Goal: Task Accomplishment & Management: Manage account settings

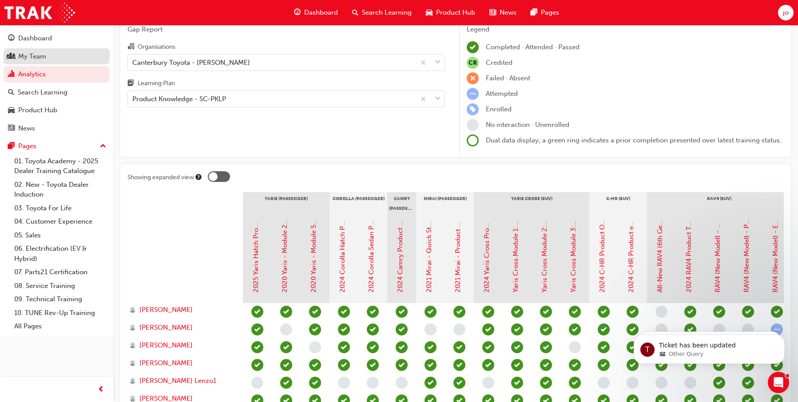
click at [34, 58] on div "My Team" at bounding box center [32, 57] width 28 height 10
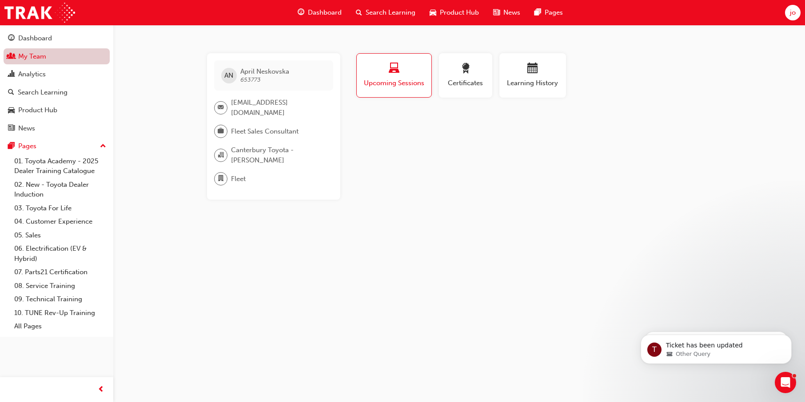
click at [36, 60] on link "My Team" at bounding box center [57, 56] width 106 height 16
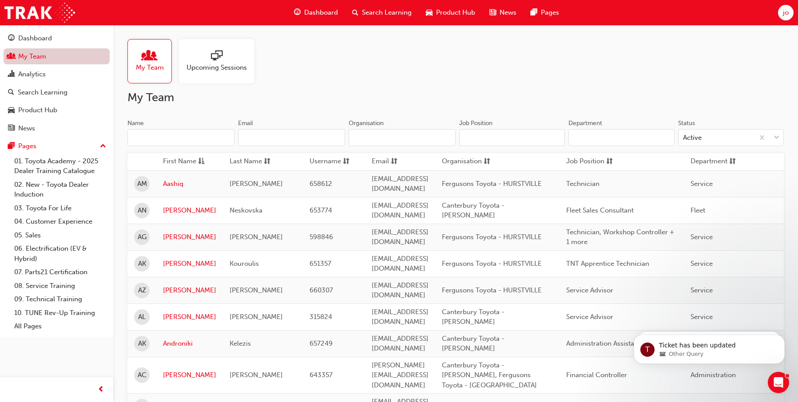
click at [36, 60] on link "My Team" at bounding box center [57, 56] width 106 height 16
click at [176, 139] on input "Name" at bounding box center [180, 137] width 107 height 17
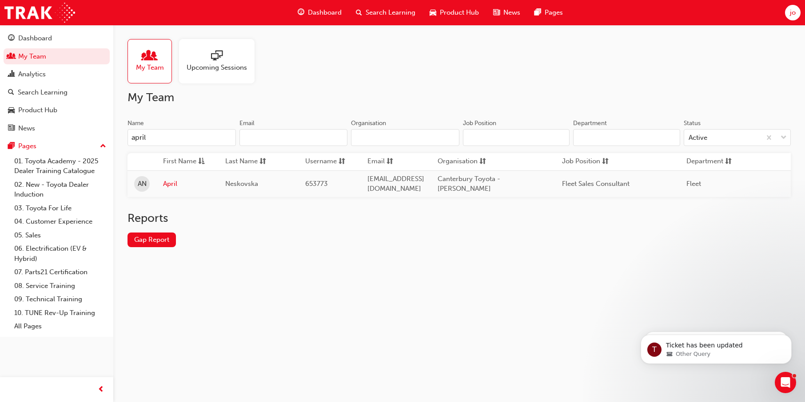
type input "april"
click at [166, 181] on link "April" at bounding box center [187, 184] width 49 height 10
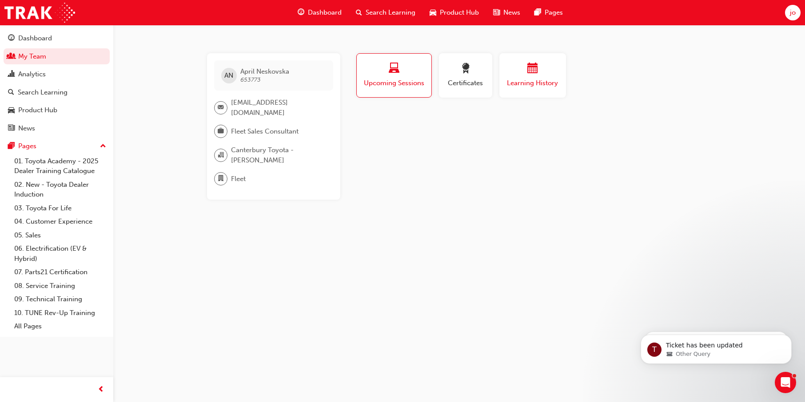
click at [522, 82] on span "Learning History" at bounding box center [532, 83] width 53 height 10
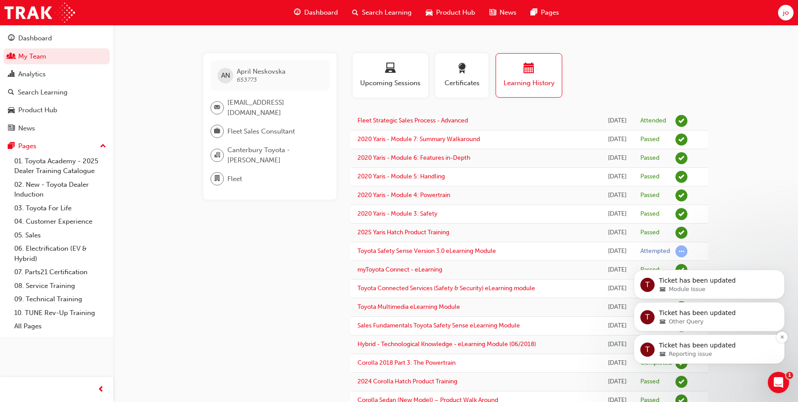
click at [724, 355] on div "Reporting issue" at bounding box center [716, 354] width 115 height 8
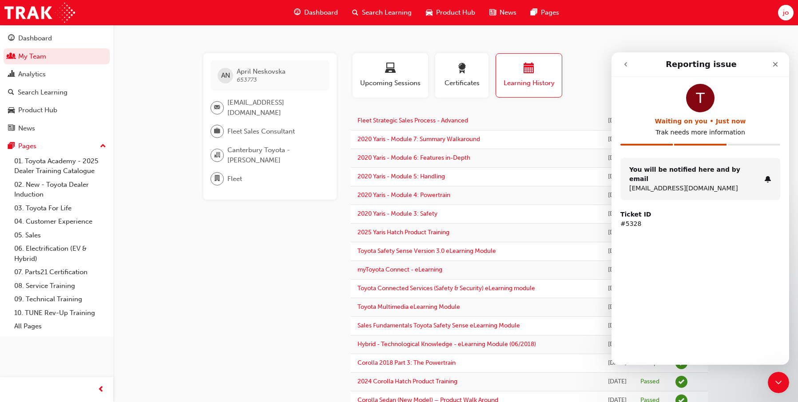
click at [708, 184] on div "You will be notified here and by email [EMAIL_ADDRESS][DOMAIN_NAME]" at bounding box center [700, 179] width 160 height 42
click at [625, 63] on icon "go back" at bounding box center [625, 64] width 7 height 7
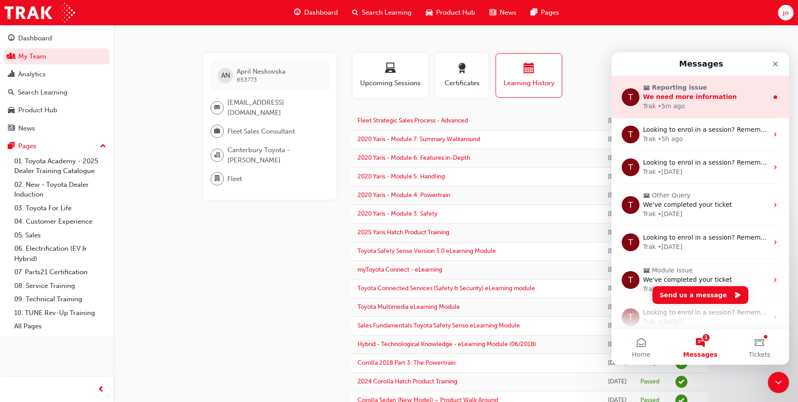
click at [688, 101] on div "We need more information" at bounding box center [705, 96] width 125 height 9
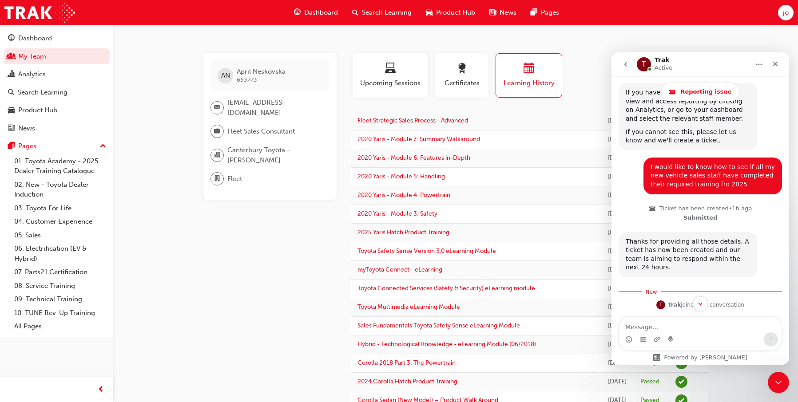
scroll to position [484, 0]
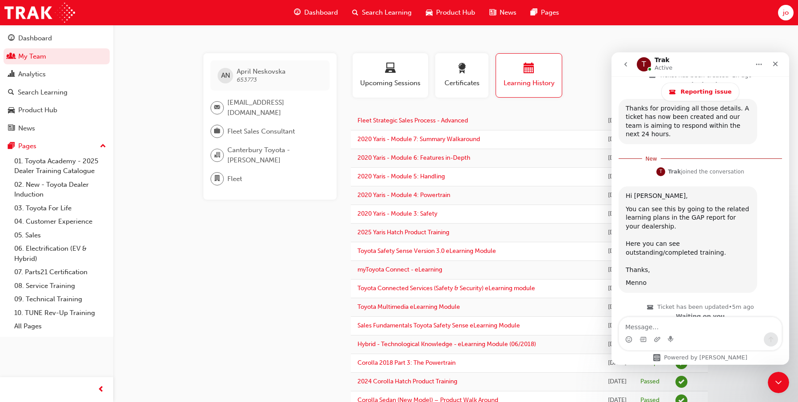
click at [709, 330] on textarea "Message…" at bounding box center [700, 325] width 163 height 15
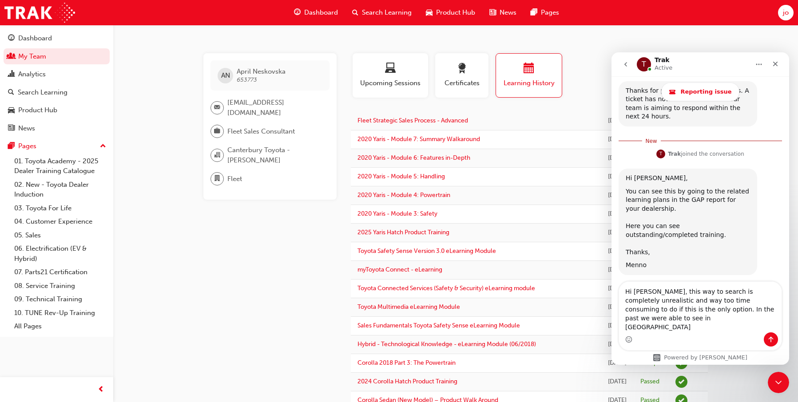
scroll to position [511, 0]
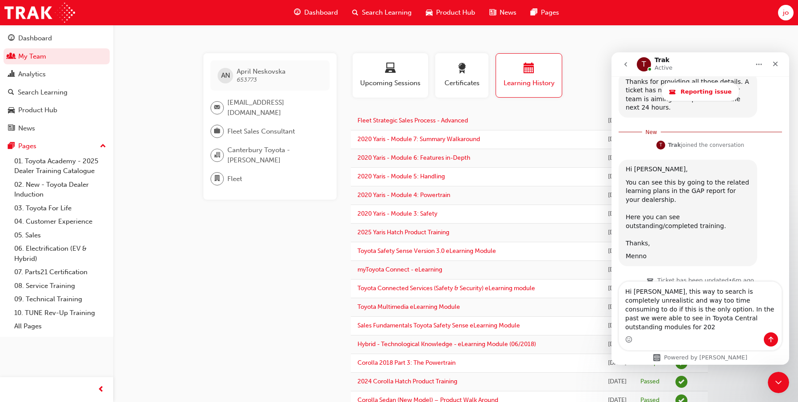
type textarea "Hi [PERSON_NAME], this way to search is completely unrealistic and way too time…"
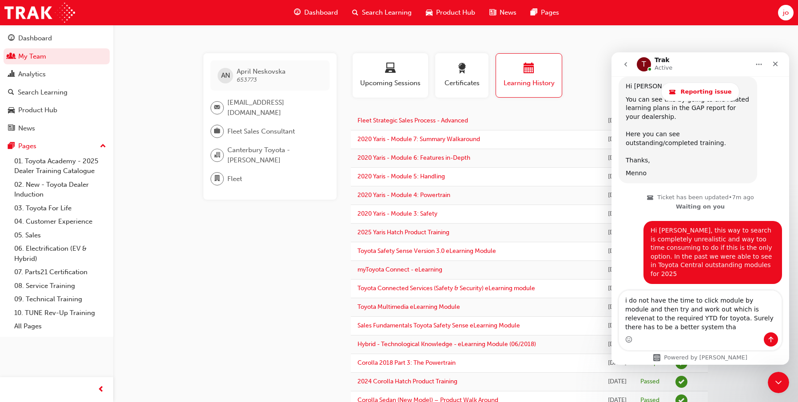
scroll to position [588, 0]
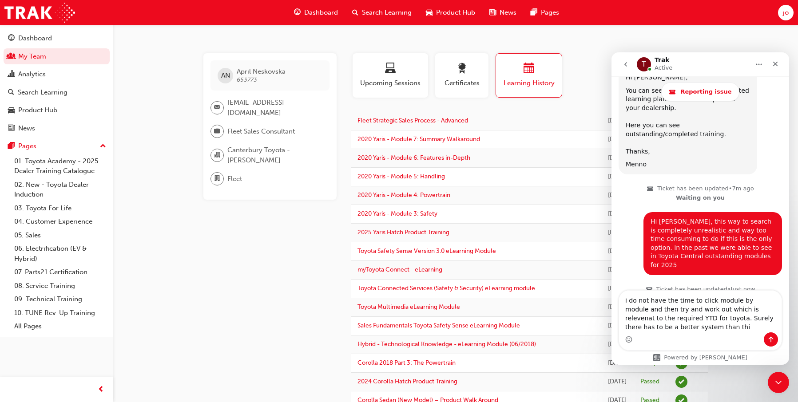
type textarea "i do not have the time to click module by module and then try and work out whic…"
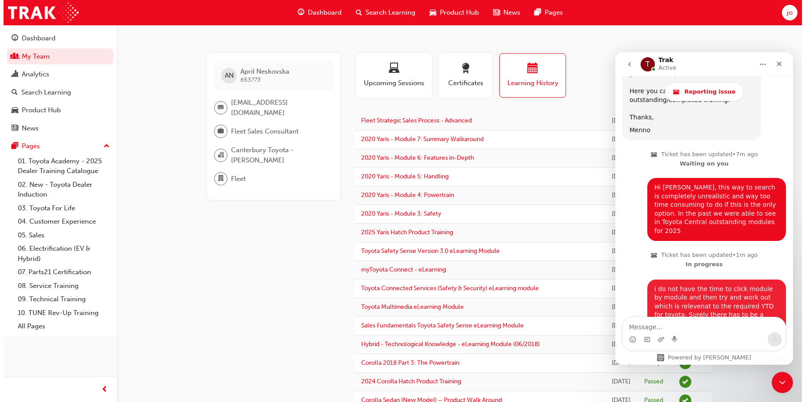
scroll to position [623, 0]
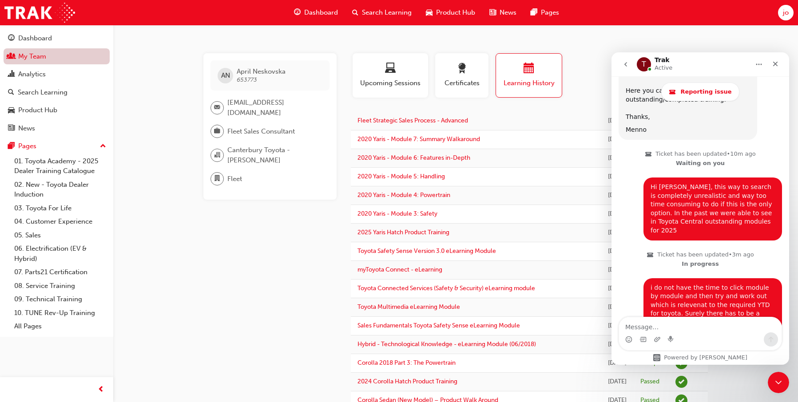
click at [25, 56] on link "My Team" at bounding box center [57, 56] width 106 height 16
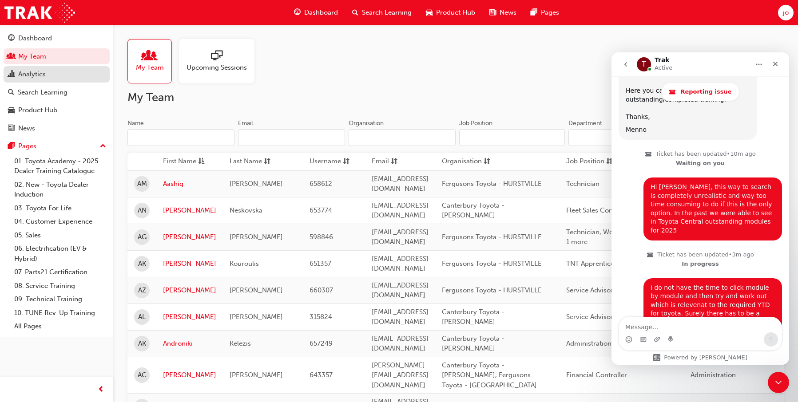
click at [33, 76] on div "Analytics" at bounding box center [32, 74] width 28 height 10
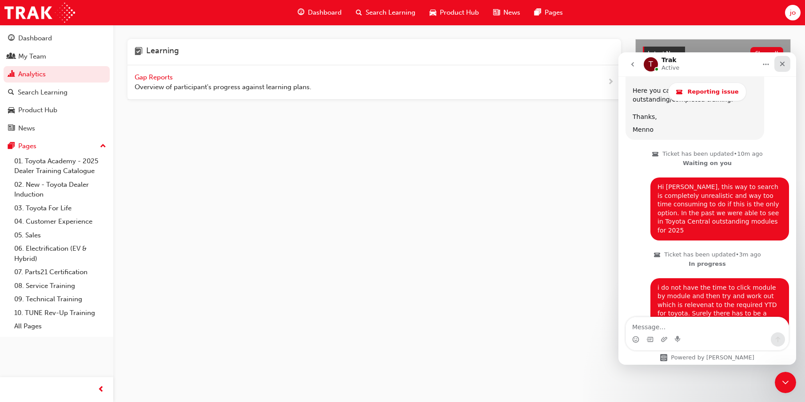
drag, startPoint x: 782, startPoint y: 62, endPoint x: 1359, endPoint y: 127, distance: 581.0
click at [782, 62] on icon "Close" at bounding box center [781, 63] width 7 height 7
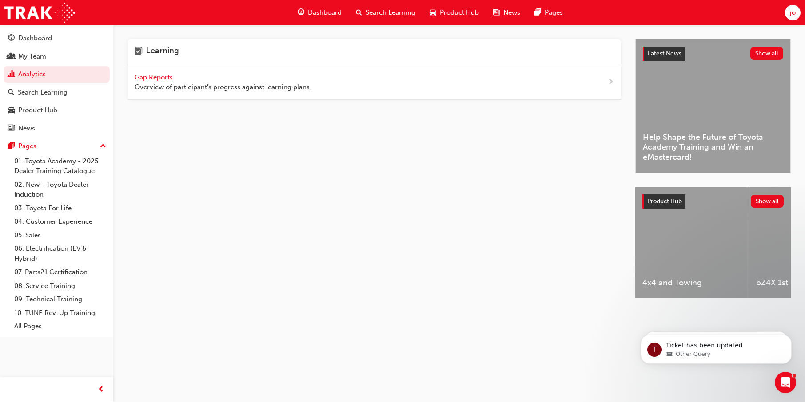
click at [612, 80] on span "next-icon" at bounding box center [610, 82] width 7 height 11
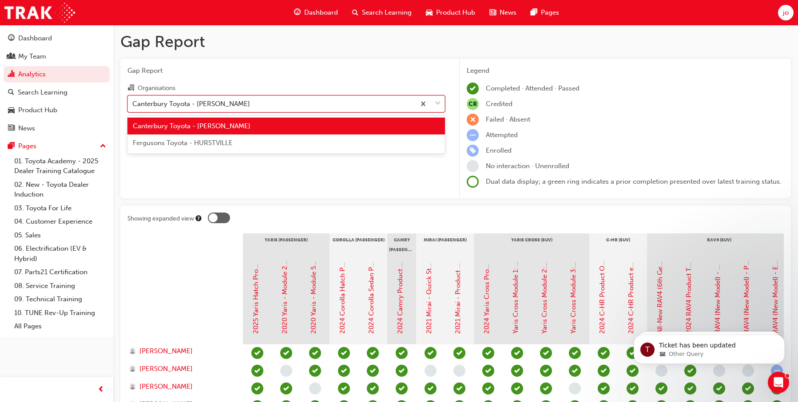
click at [213, 101] on div "Canterbury Toyota - [PERSON_NAME]" at bounding box center [191, 104] width 118 height 10
click at [133, 101] on input "Organisations option Canterbury Toyota - [PERSON_NAME] focused, 1 of 2. 2 resul…" at bounding box center [132, 103] width 1 height 8
click at [205, 147] on span "Fergusons Toyota - HURSTVILLE" at bounding box center [183, 143] width 100 height 8
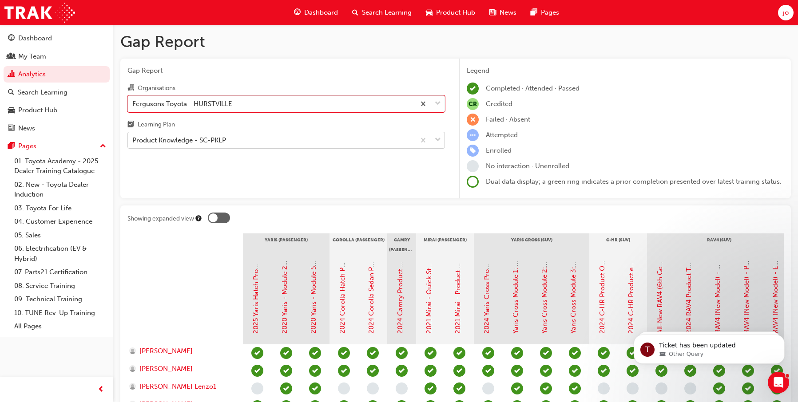
click at [231, 141] on div "Product Knowledge - SC-PKLP" at bounding box center [271, 141] width 287 height 16
click at [133, 141] on input "Learning Plan Product Knowledge - SC-PKLP" at bounding box center [132, 140] width 1 height 8
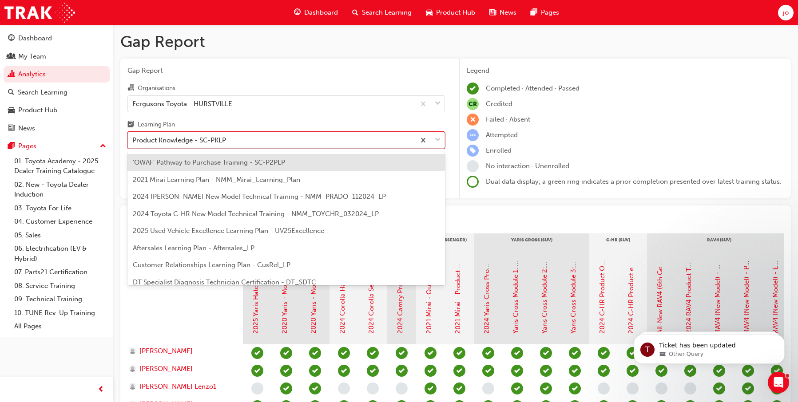
scroll to position [183, 0]
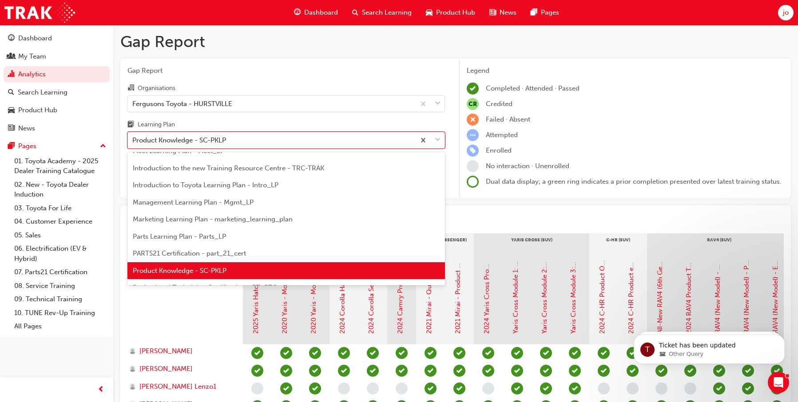
click at [234, 181] on span "Introduction to Toyota Learning Plan - Intro_LP" at bounding box center [206, 185] width 146 height 8
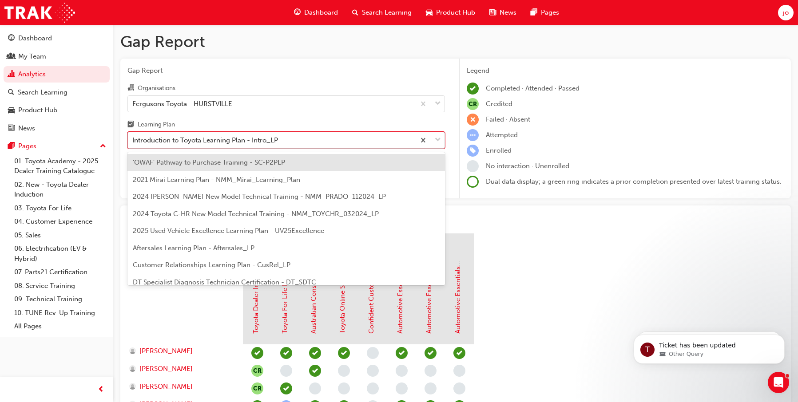
click at [283, 138] on div "Introduction to Toyota Learning Plan - Intro_LP" at bounding box center [271, 141] width 287 height 16
click at [133, 138] on input "Learning Plan option Introduction to Toyota Learning Plan - Intro_LP, selected.…" at bounding box center [132, 140] width 1 height 8
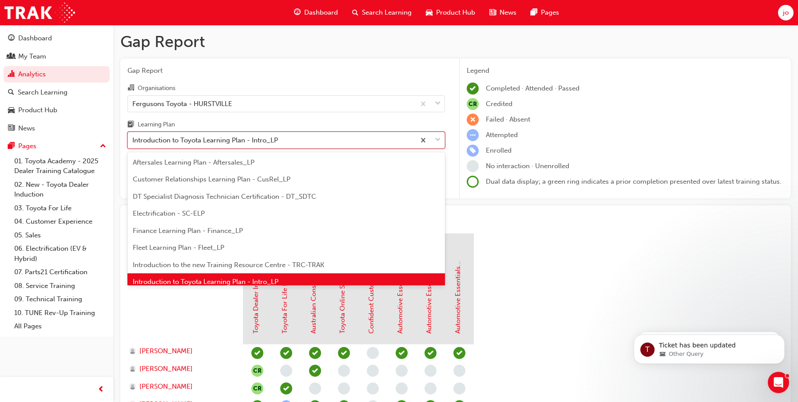
scroll to position [89, 0]
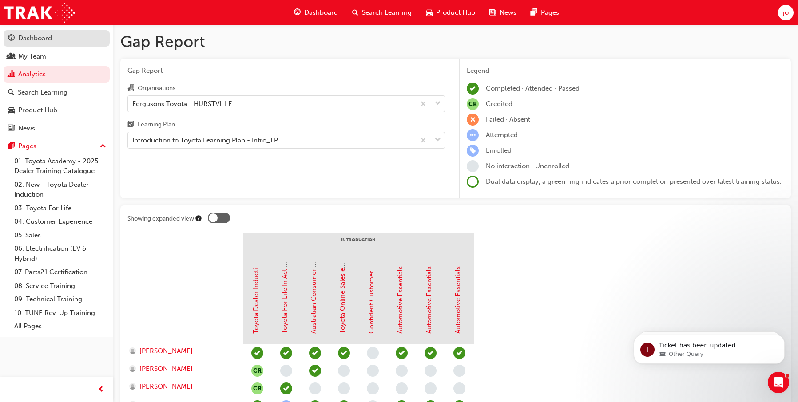
click at [25, 32] on link "Dashboard" at bounding box center [57, 38] width 106 height 16
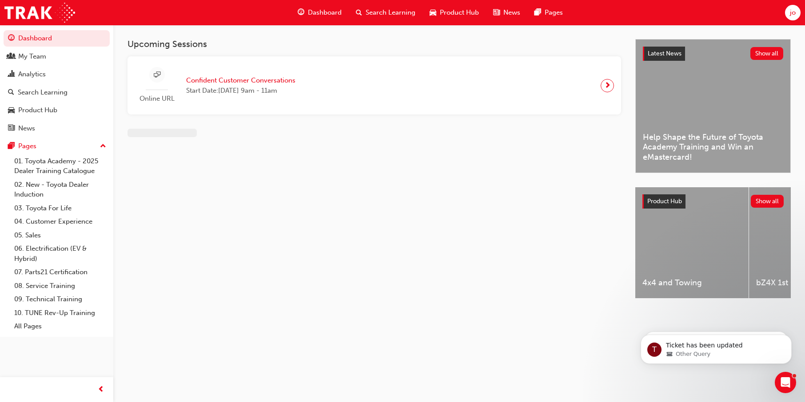
click at [325, 12] on span "Dashboard" at bounding box center [325, 13] width 34 height 10
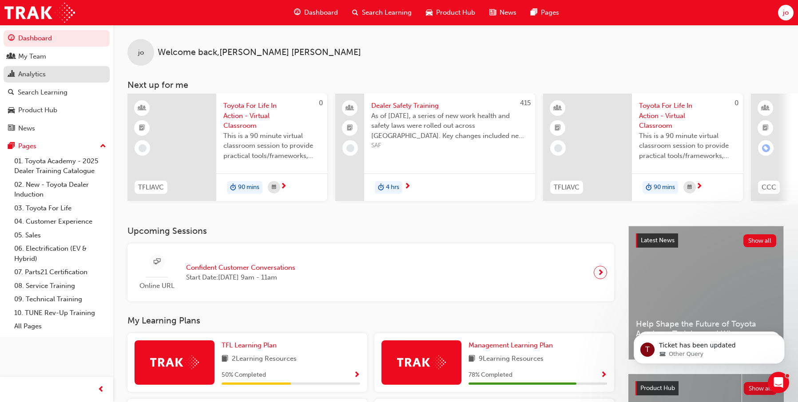
click at [34, 79] on div "Analytics" at bounding box center [56, 74] width 97 height 11
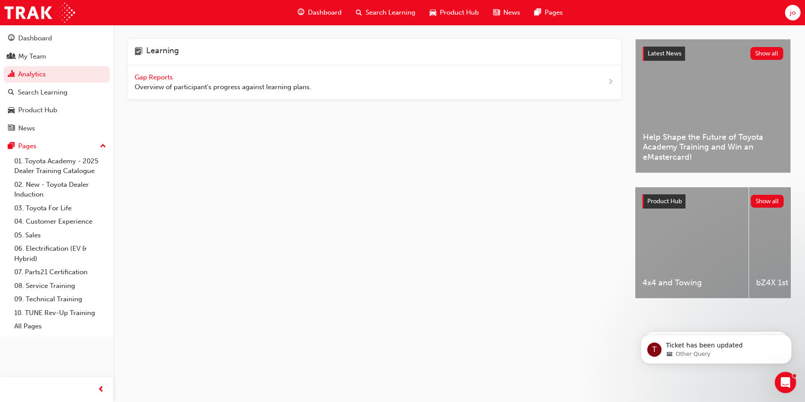
click at [165, 79] on span "Gap Reports" at bounding box center [155, 77] width 40 height 8
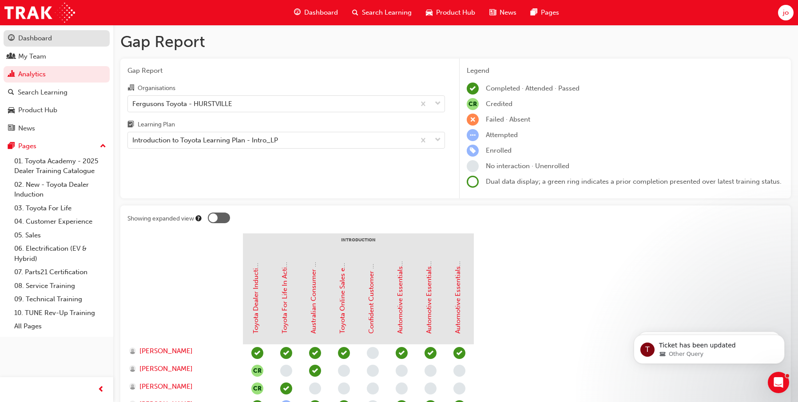
click at [35, 39] on div "Dashboard" at bounding box center [35, 38] width 34 height 10
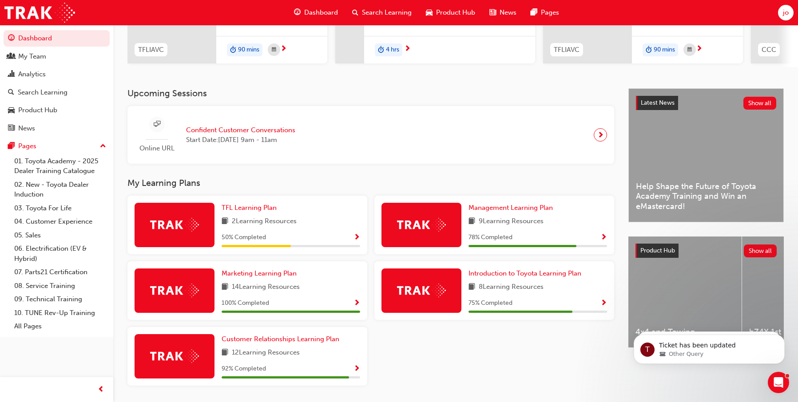
scroll to position [168, 0]
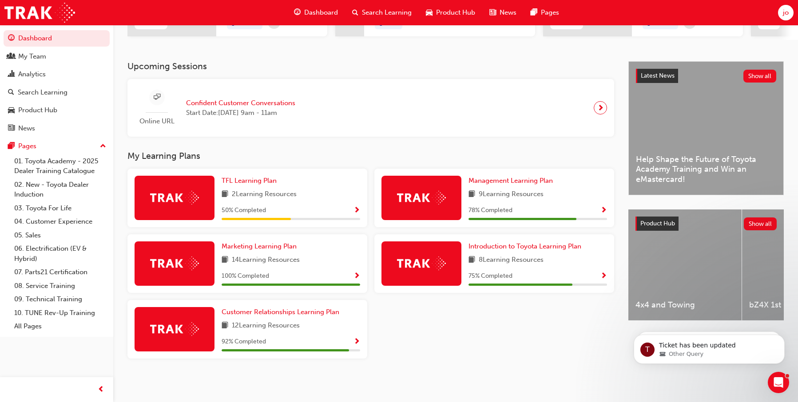
click at [103, 145] on span "up-icon" at bounding box center [103, 147] width 6 height 12
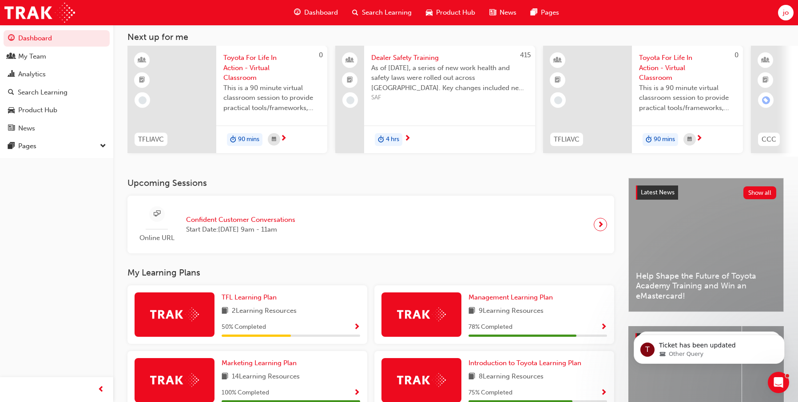
scroll to position [35, 0]
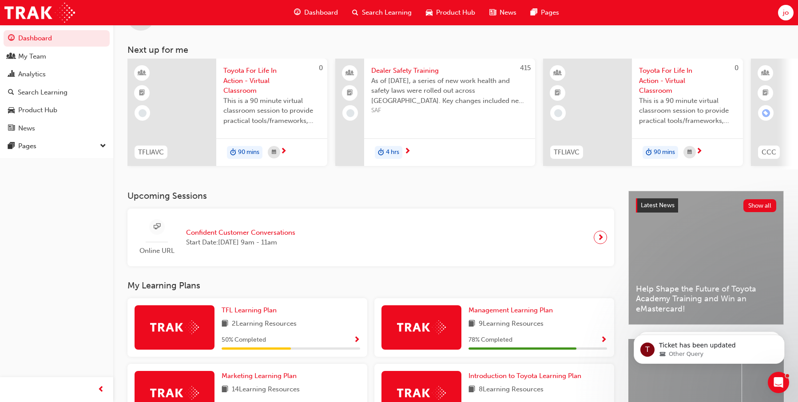
click at [103, 147] on span "down-icon" at bounding box center [103, 147] width 6 height 12
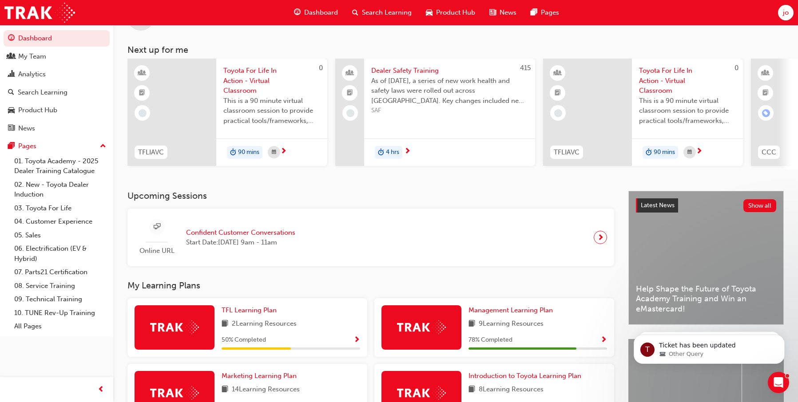
click at [103, 147] on span "up-icon" at bounding box center [103, 147] width 6 height 12
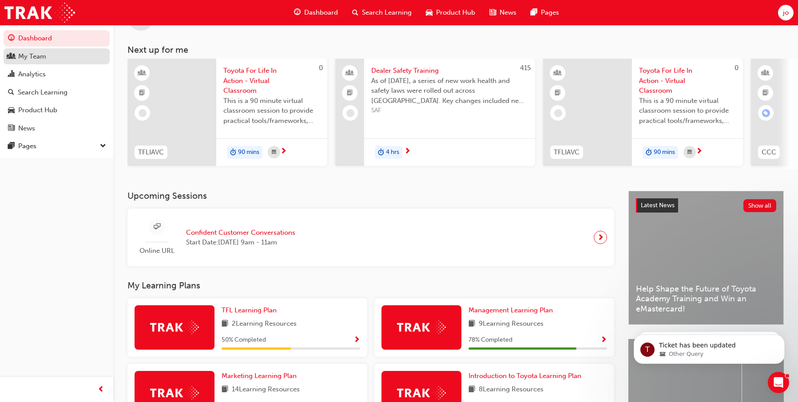
click at [33, 60] on div "My Team" at bounding box center [32, 57] width 28 height 10
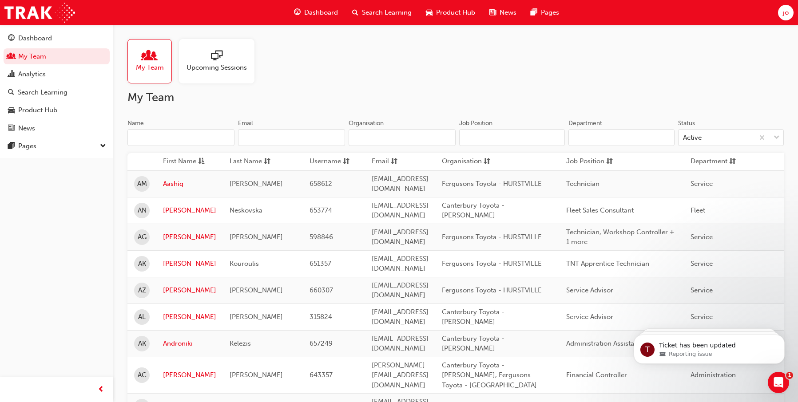
scroll to position [886, 0]
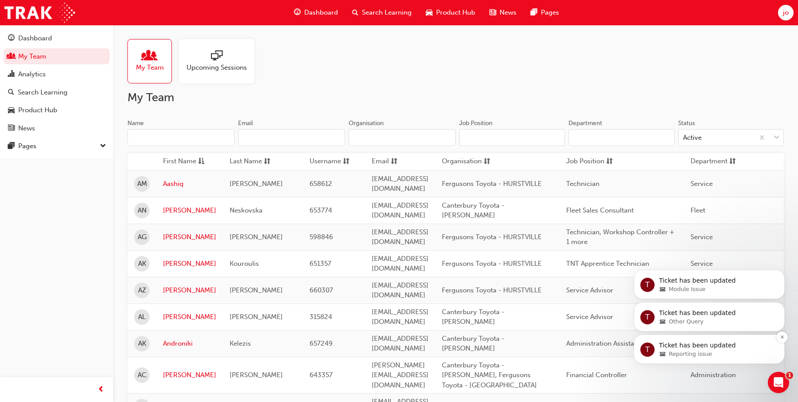
click at [706, 353] on span "Reporting issue" at bounding box center [690, 354] width 43 height 8
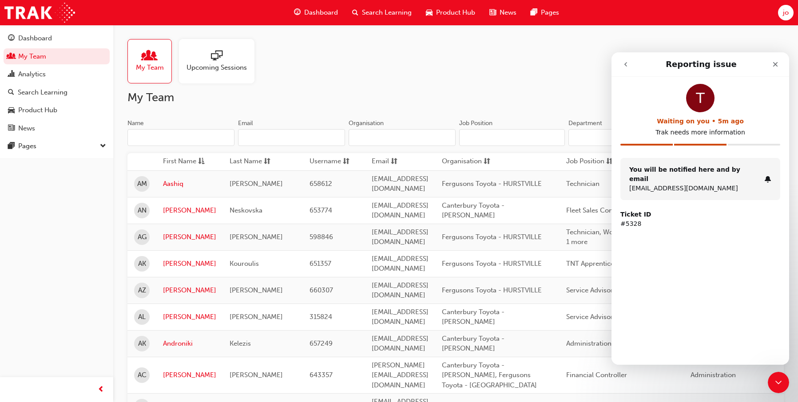
click at [710, 174] on div "You will be notified here and by email [EMAIL_ADDRESS][DOMAIN_NAME]" at bounding box center [694, 179] width 131 height 28
click at [629, 65] on button "go back" at bounding box center [625, 64] width 17 height 17
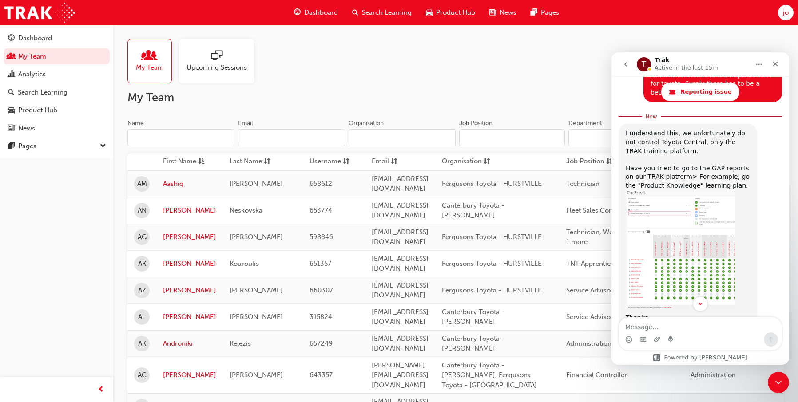
scroll to position [865, 0]
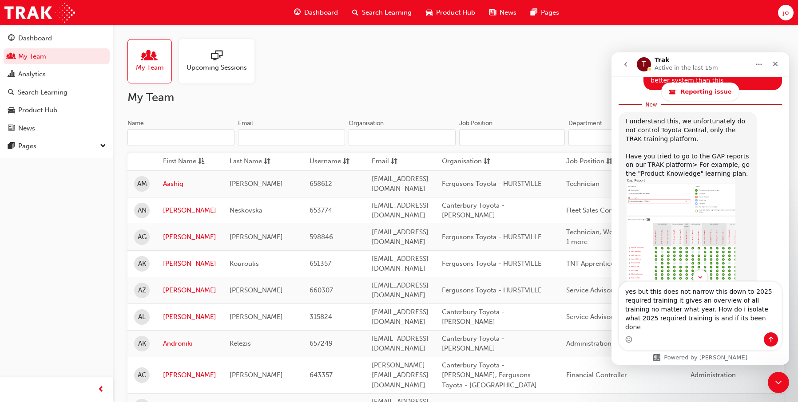
type textarea "yes but this does not narrow this down to 2025 required training it gives an ov…"
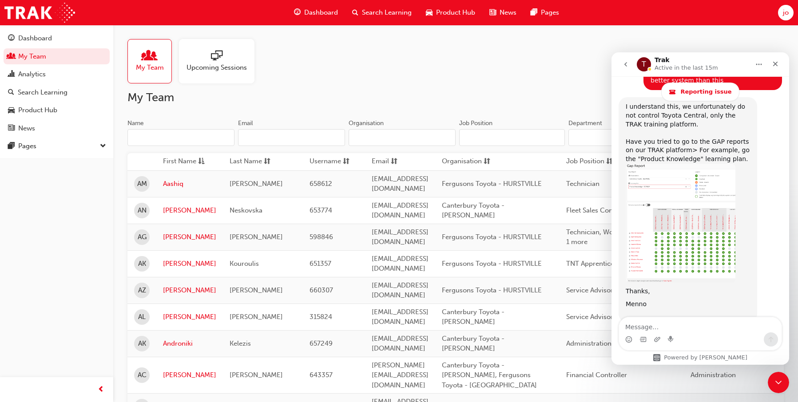
scroll to position [948, 0]
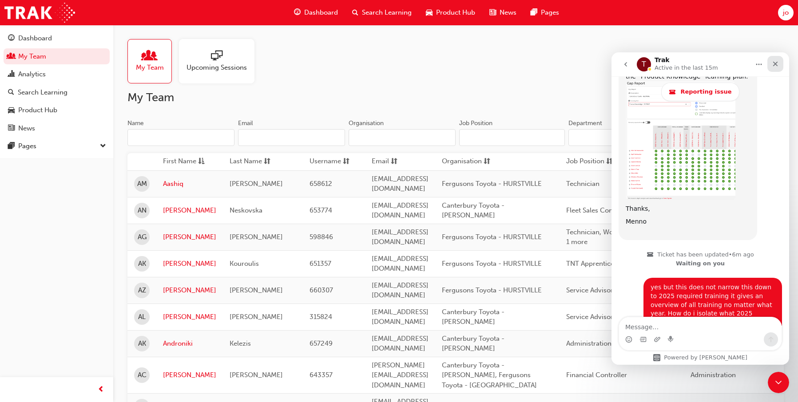
click at [783, 61] on div "Close" at bounding box center [775, 64] width 16 height 16
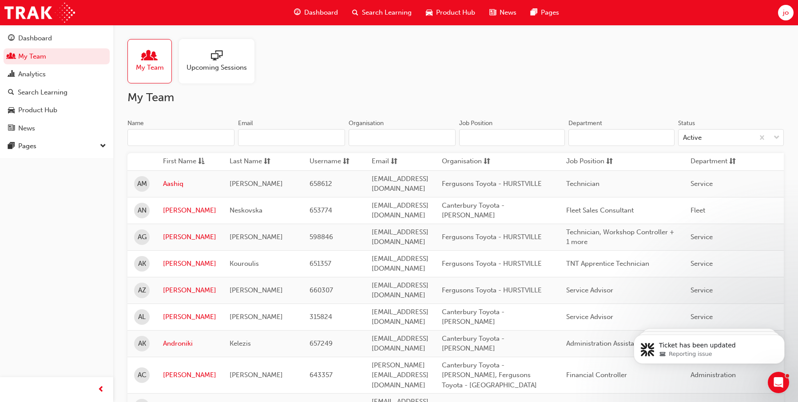
scroll to position [978, 0]
